Goal: Task Accomplishment & Management: Manage account settings

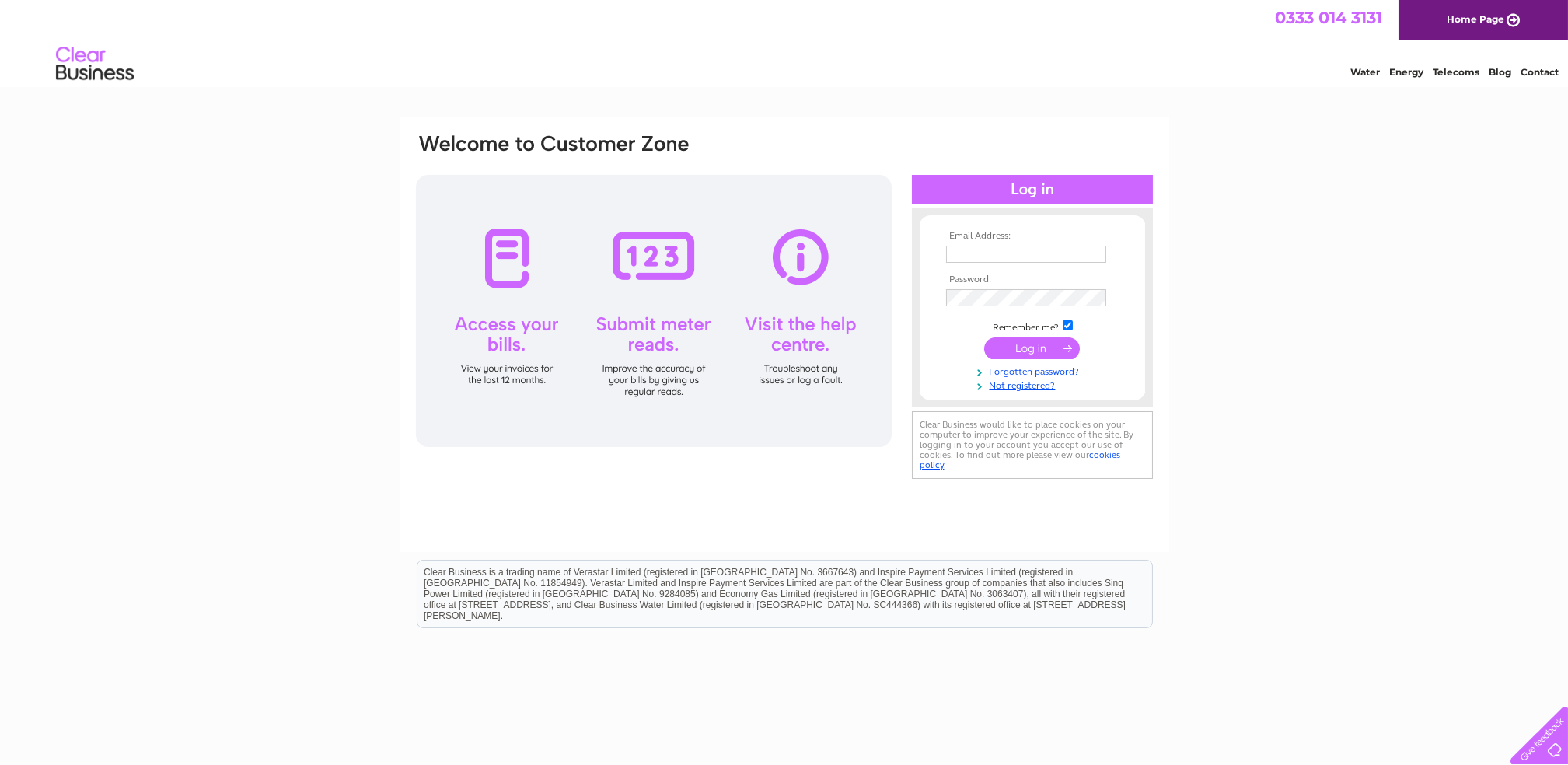
type input "[EMAIL_ADDRESS][DOMAIN_NAME]"
click at [1026, 348] on input "submit" at bounding box center [1032, 348] width 96 height 22
click at [1225, 258] on div "Email Address: nanno37@googlemail.com Password: Forgotten password?" at bounding box center [784, 467] width 1568 height 701
click at [1037, 347] on input "submit" at bounding box center [1032, 348] width 96 height 22
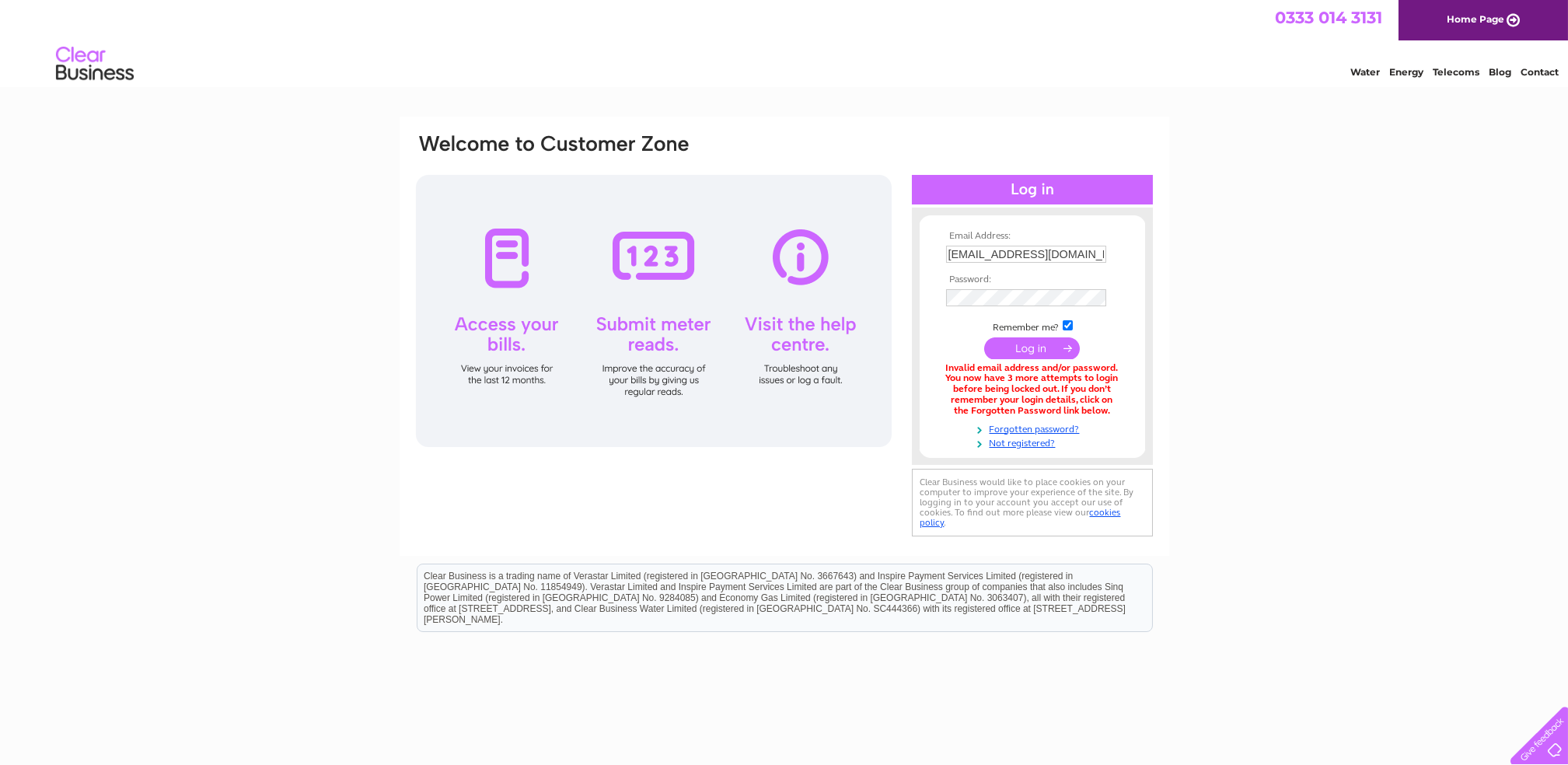
click at [1035, 348] on input "submit" at bounding box center [1032, 348] width 96 height 22
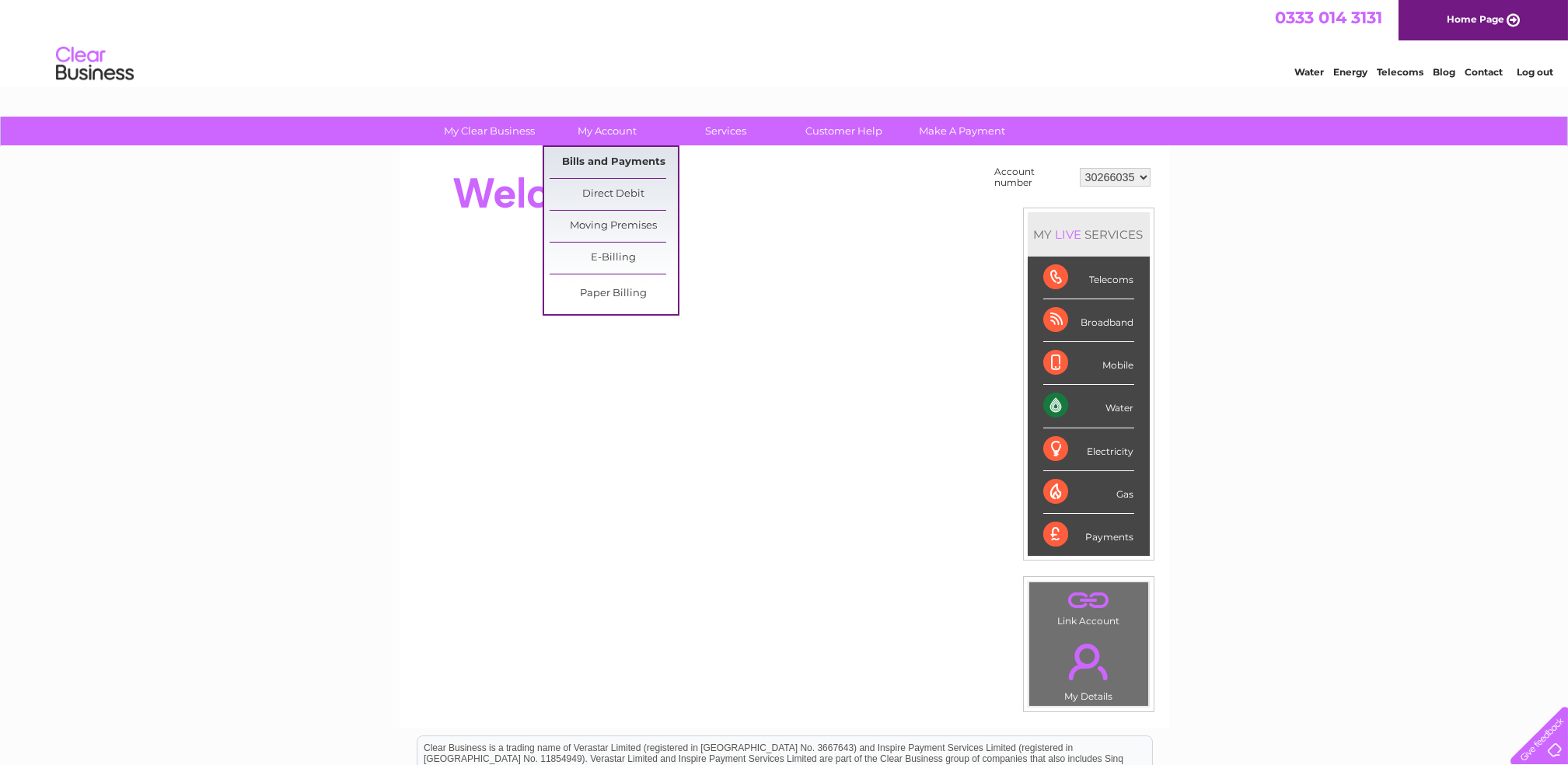
click at [619, 157] on link "Bills and Payments" at bounding box center [614, 162] width 128 height 31
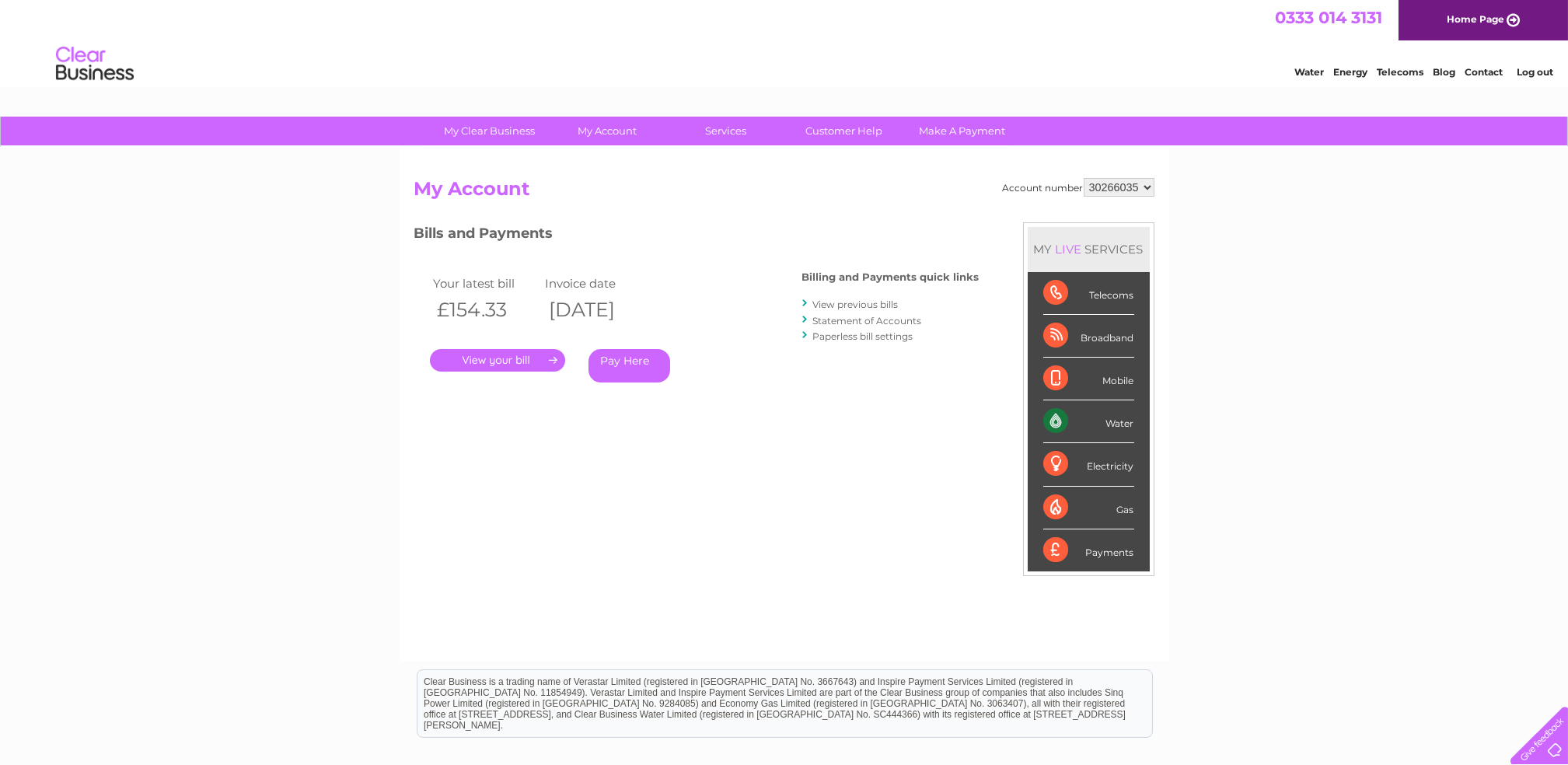
click at [619, 157] on div "Account number 30266035 My Account MY LIVE SERVICES Telecoms Broadband Mobile W…" at bounding box center [784, 404] width 770 height 515
click at [517, 363] on link "." at bounding box center [498, 360] width 135 height 23
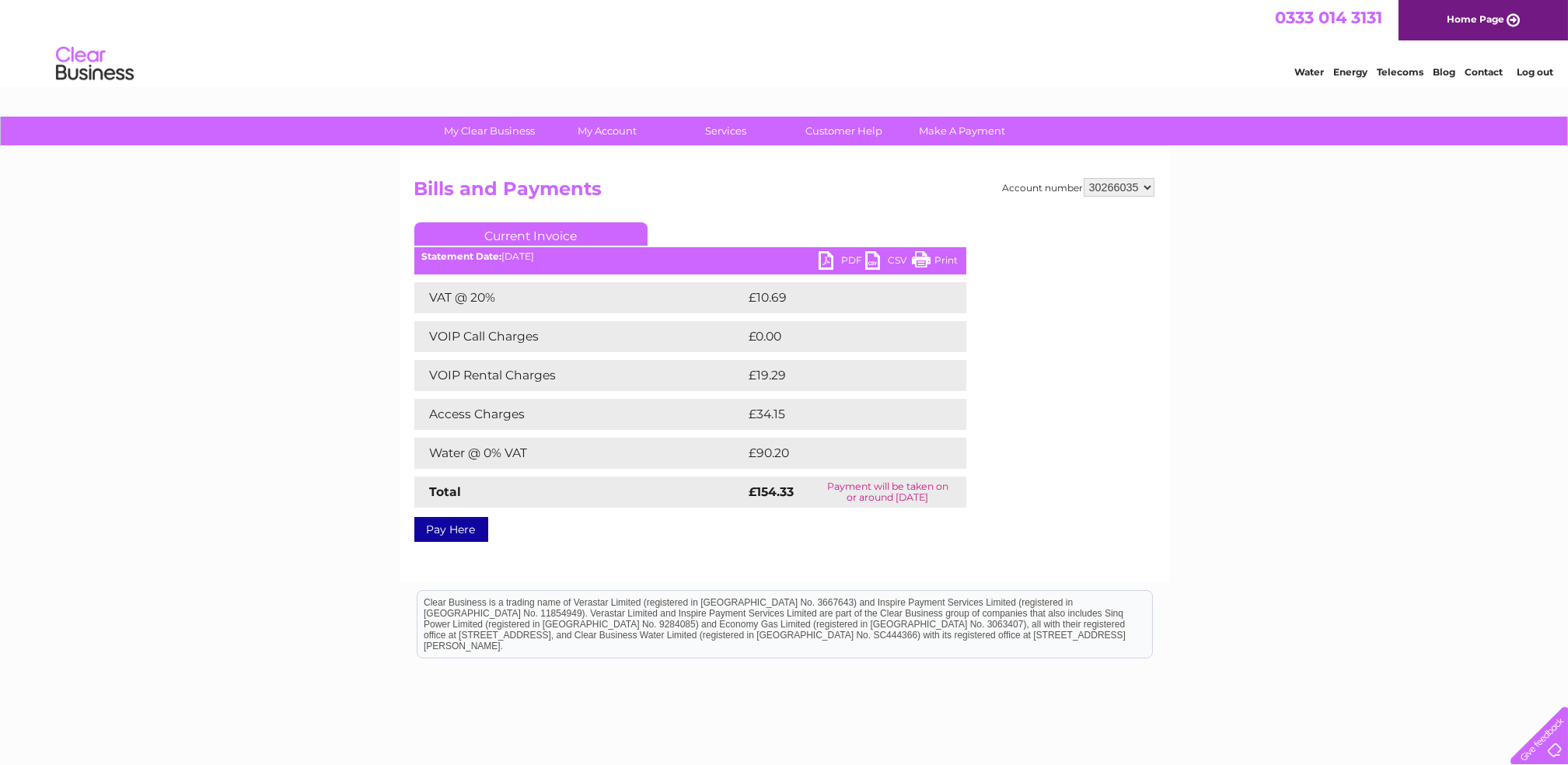
click at [927, 257] on link "Print" at bounding box center [935, 262] width 47 height 23
